Goal: Browse casually: Explore the website without a specific task or goal

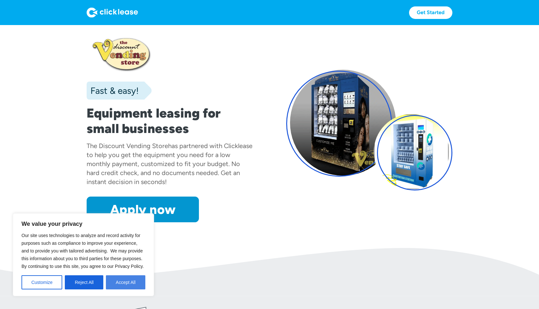
click at [118, 285] on button "Accept All" at bounding box center [125, 282] width 39 height 14
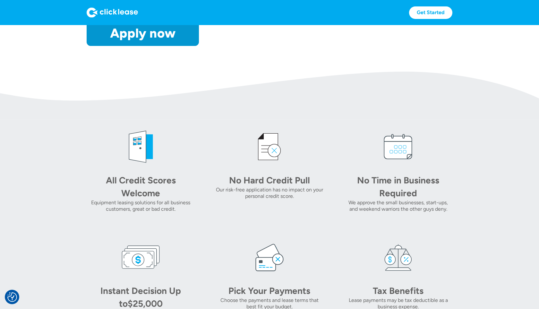
scroll to position [226, 0]
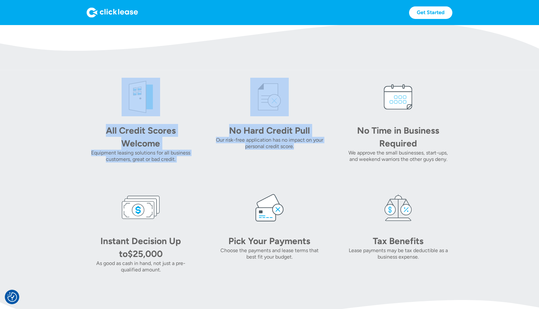
drag, startPoint x: 160, startPoint y: 102, endPoint x: 315, endPoint y: 147, distance: 161.0
click at [315, 147] on div "All Credit Scores Welcome Equipment leasing solutions for all business customer…" at bounding box center [270, 175] width 366 height 195
click at [315, 147] on div "Our risk-free application has no impact on your personal credit score." at bounding box center [269, 143] width 108 height 13
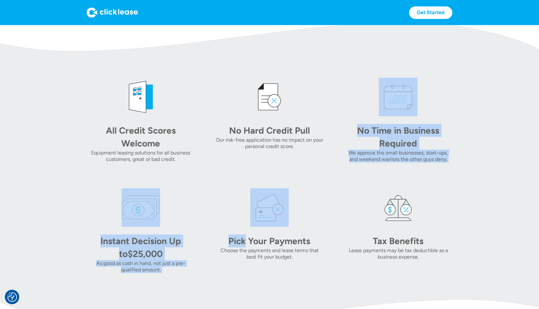
drag, startPoint x: 315, startPoint y: 147, endPoint x: 318, endPoint y: 214, distance: 67.2
click at [318, 214] on div "All Credit Scores Welcome Equipment leasing solutions for all business customer…" at bounding box center [270, 175] width 366 height 195
click at [318, 214] on div "Pick Your Payments Choose the payments and lease terms that best fit your budge…" at bounding box center [269, 230] width 108 height 85
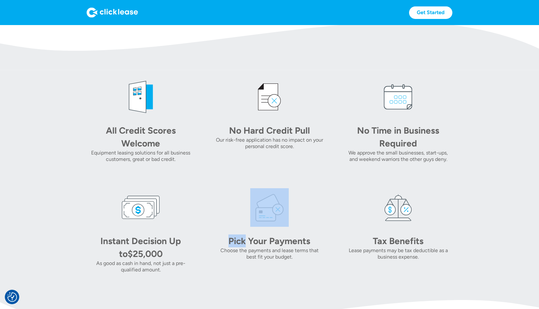
drag, startPoint x: 318, startPoint y: 214, endPoint x: 203, endPoint y: 185, distance: 118.5
click at [203, 185] on div "All Credit Scores Welcome Equipment leasing solutions for all business customer…" at bounding box center [270, 175] width 366 height 195
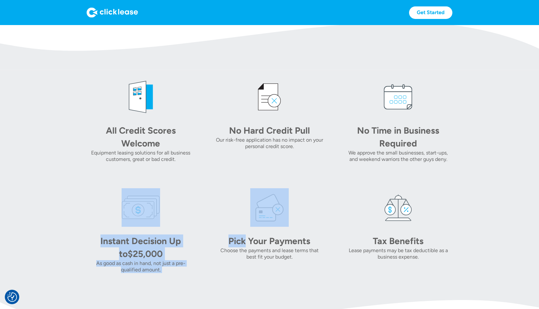
click at [203, 185] on div "All Credit Scores Welcome Equipment leasing solutions for all business customer…" at bounding box center [270, 175] width 366 height 195
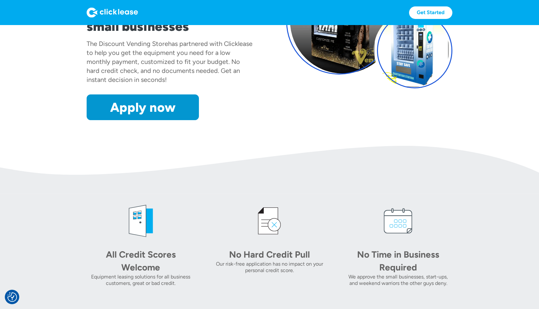
scroll to position [0, 0]
